Goal: Information Seeking & Learning: Learn about a topic

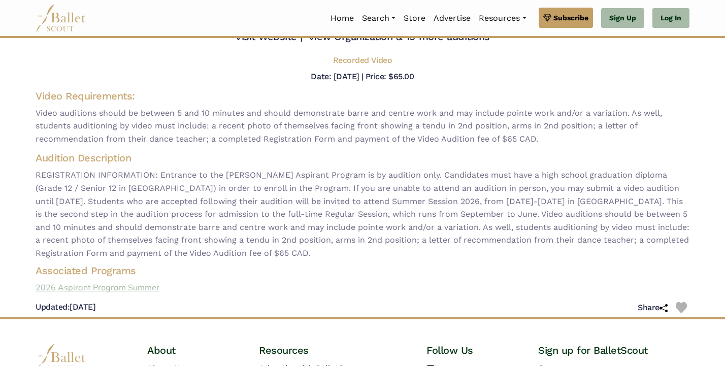
scroll to position [59, 0]
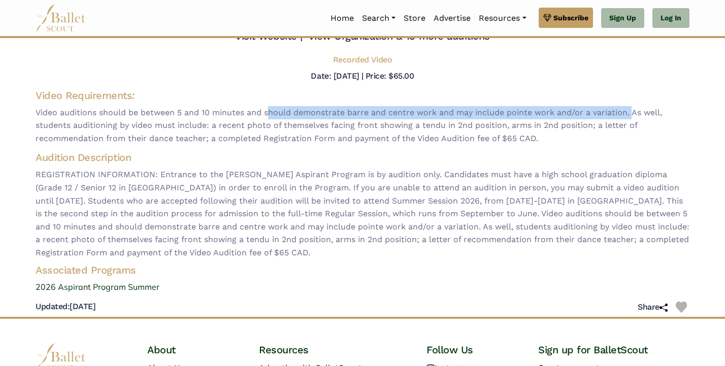
drag, startPoint x: 267, startPoint y: 111, endPoint x: 632, endPoint y: 112, distance: 364.6
click at [632, 112] on span "Video auditions should be between 5 and 10 minutes and should demonstrate barre…" at bounding box center [363, 125] width 654 height 39
copy span "should demonstrate barre and centre work and may include pointe work and/or a v…"
click at [632, 112] on span "Video auditions should be between 5 and 10 minutes and should demonstrate barre…" at bounding box center [363, 125] width 654 height 39
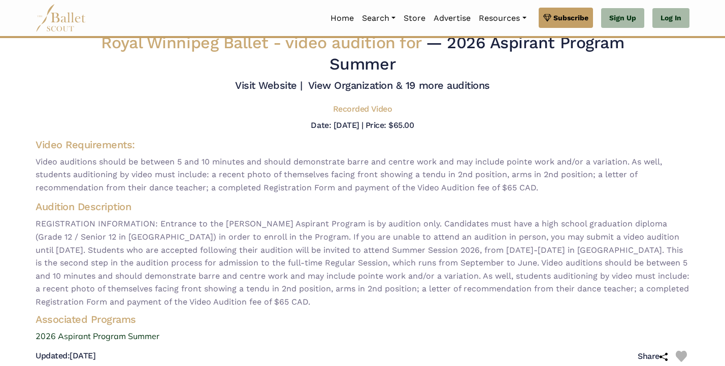
scroll to position [0, 0]
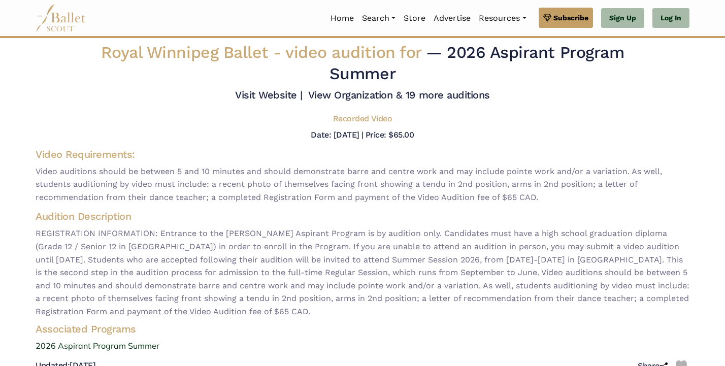
drag, startPoint x: 493, startPoint y: 54, endPoint x: 622, endPoint y: 57, distance: 129.0
click at [622, 60] on span "— 2026 Aspirant Program Summer" at bounding box center [477, 63] width 295 height 41
copy span "Aspirant Program"
click at [622, 57] on span "— 2026 Aspirant Program Summer" at bounding box center [477, 63] width 295 height 41
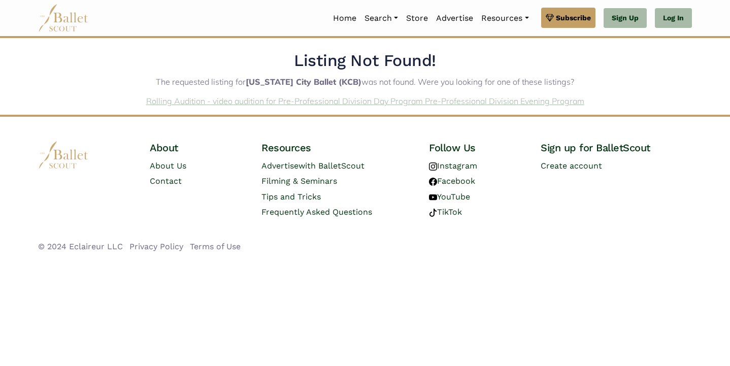
click at [284, 100] on link "Rolling Audition - video audition for Pre-Professional Division Day Program Pre…" at bounding box center [365, 101] width 438 height 10
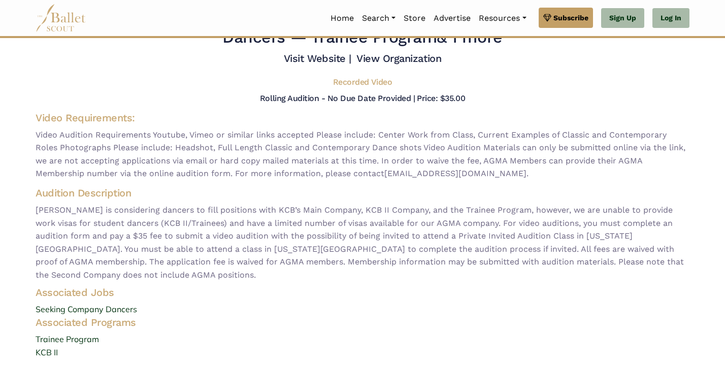
scroll to position [38, 0]
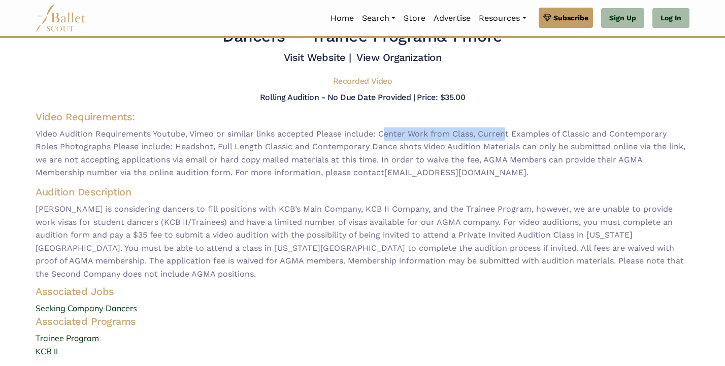
drag, startPoint x: 382, startPoint y: 134, endPoint x: 502, endPoint y: 134, distance: 119.8
click at [502, 134] on span "Video Audition Requirements Youtube, Vimeo or similar links accepted Please inc…" at bounding box center [363, 153] width 654 height 52
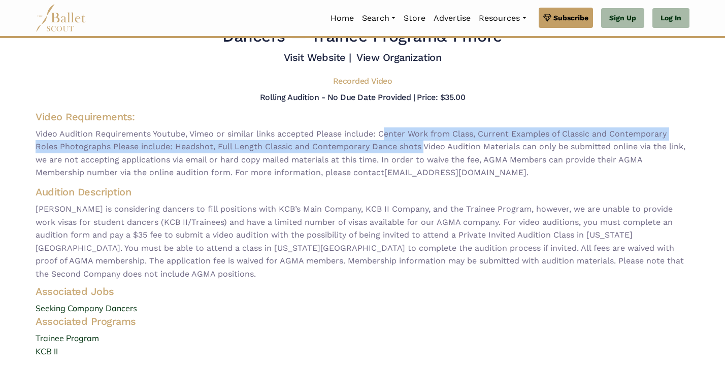
drag, startPoint x: 380, startPoint y: 134, endPoint x: 419, endPoint y: 149, distance: 42.3
click at [419, 149] on span "Video Audition Requirements Youtube, Vimeo or similar links accepted Please inc…" at bounding box center [363, 153] width 654 height 52
copy span "Center Work from Class, Current Examples of Classic and Contemporary Roles Phot…"
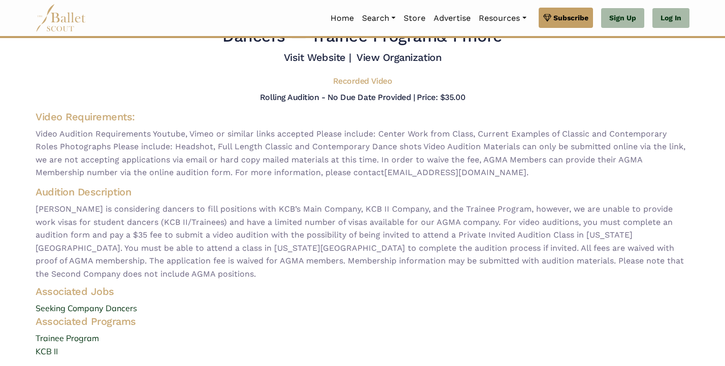
click at [401, 188] on h4 "Audition Description" at bounding box center [363, 191] width 654 height 13
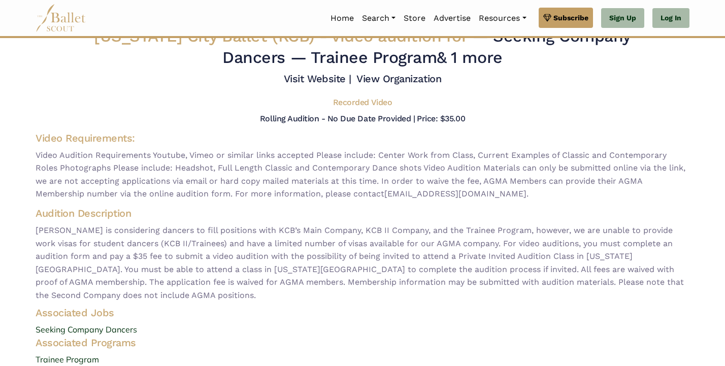
scroll to position [0, 0]
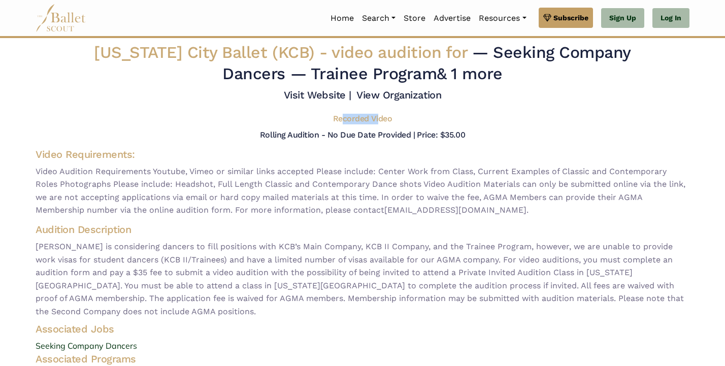
drag, startPoint x: 342, startPoint y: 120, endPoint x: 379, endPoint y: 122, distance: 37.2
click at [379, 122] on h5 "Recorded Video" at bounding box center [362, 119] width 59 height 11
click at [379, 132] on h5 "Rolling Audition - No Due Date Provided |" at bounding box center [337, 135] width 155 height 10
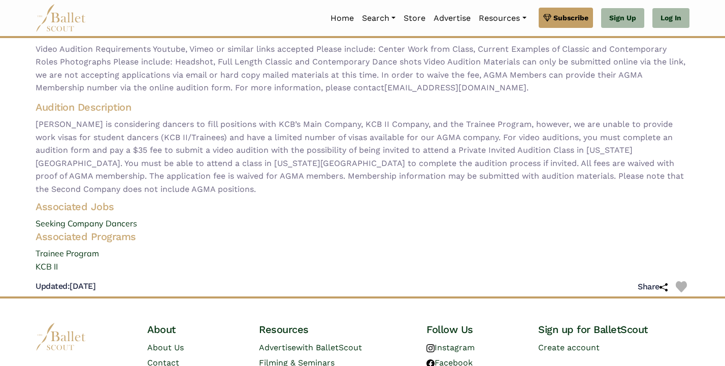
scroll to position [123, 0]
click at [71, 247] on link "Trainee Program" at bounding box center [362, 253] width 670 height 13
click at [409, 143] on span "Devon Carney is considering dancers to fill positions with KCB’s Main Company, …" at bounding box center [363, 156] width 654 height 78
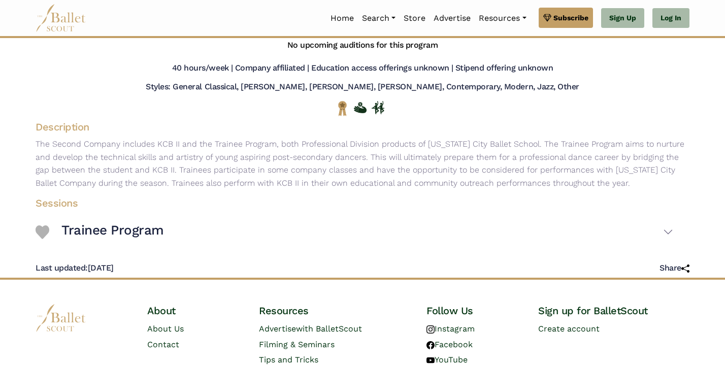
scroll to position [69, 0]
